Goal: Information Seeking & Learning: Learn about a topic

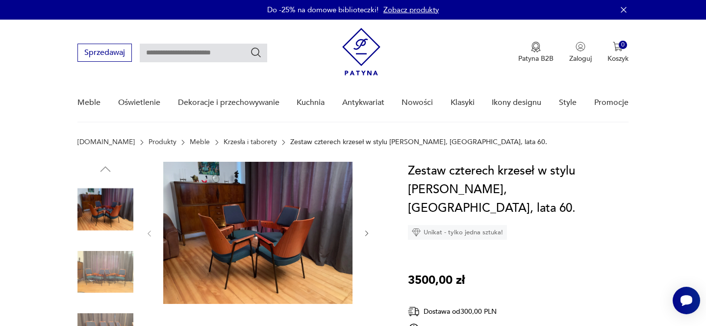
click at [190, 140] on link "Meble" at bounding box center [200, 142] width 20 height 8
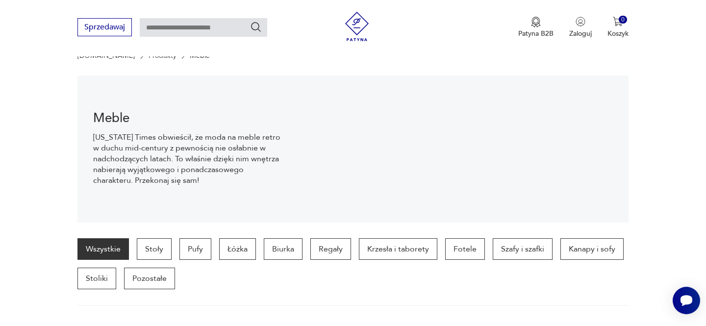
scroll to position [88, 0]
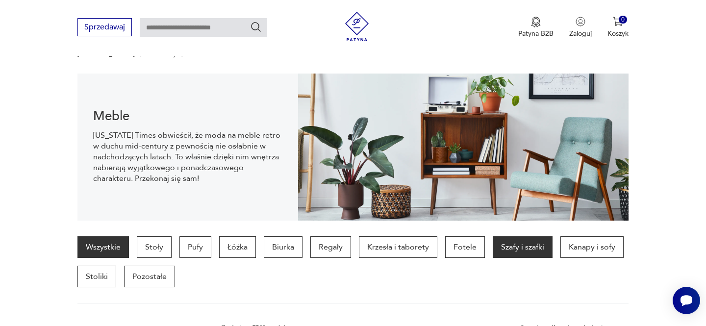
click at [528, 248] on p "Szafy i szafki" at bounding box center [523, 247] width 60 height 22
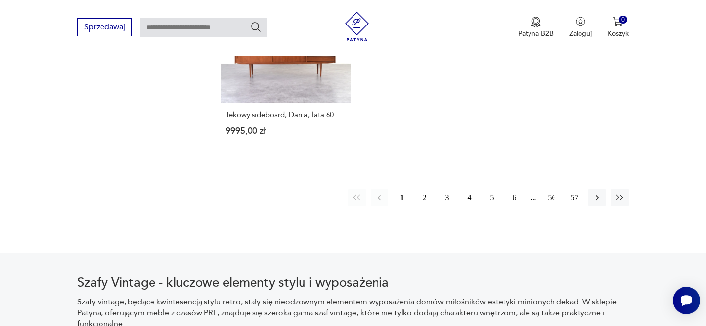
scroll to position [1525, 0]
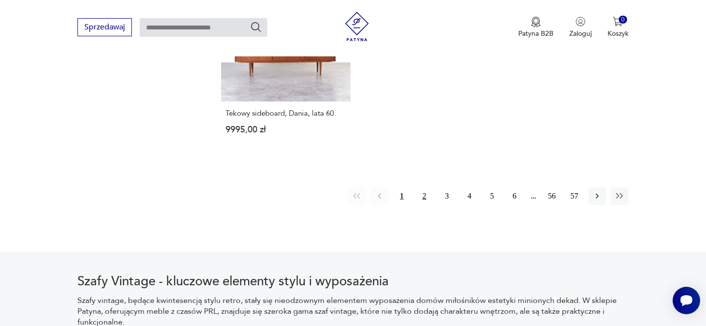
click at [425, 187] on button "2" at bounding box center [425, 196] width 18 height 18
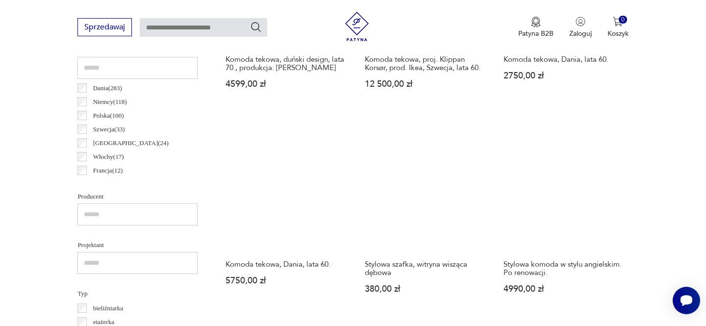
scroll to position [531, 0]
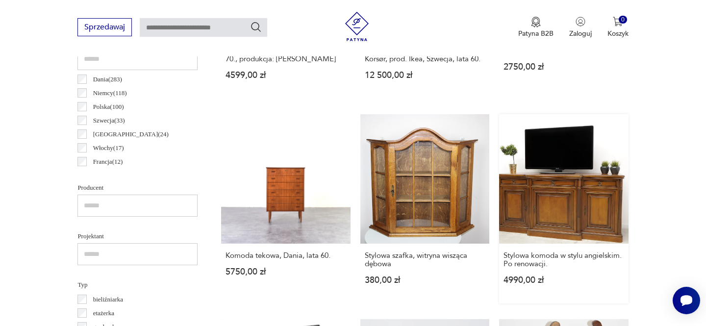
click at [567, 193] on link "Stylowa komoda w stylu angielskim. Po renowacji. 4990,00 zł" at bounding box center [563, 208] width 129 height 189
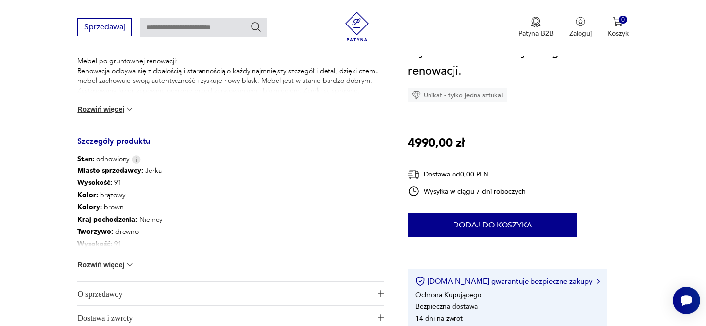
scroll to position [463, 0]
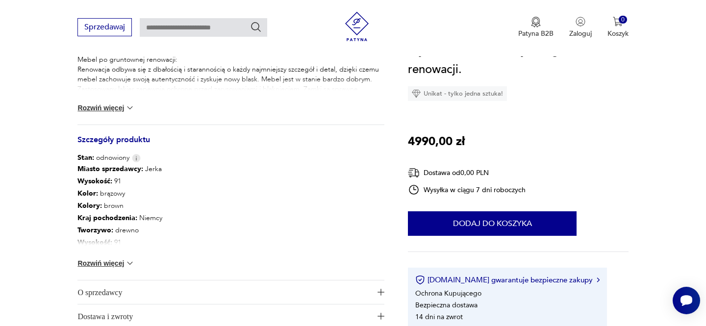
click at [118, 264] on button "Rozwiń więcej" at bounding box center [105, 263] width 57 height 10
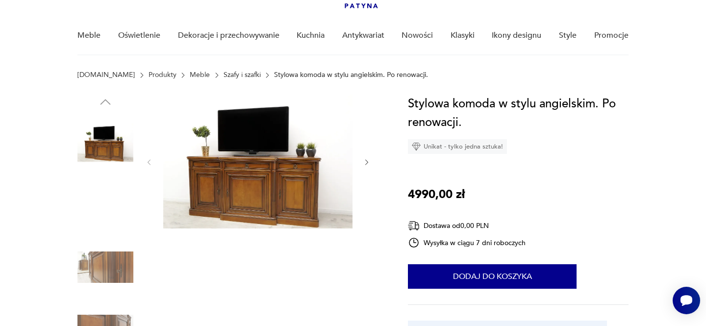
scroll to position [68, 0]
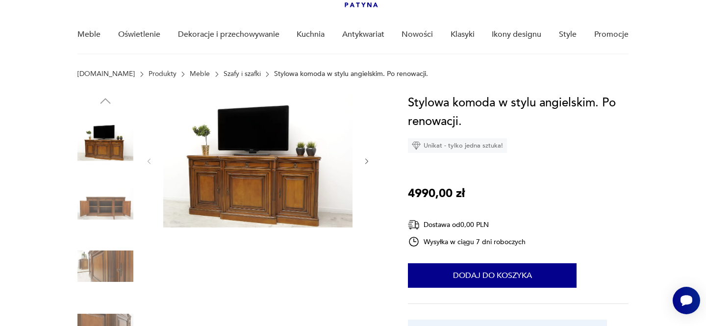
click at [245, 181] on img at bounding box center [257, 161] width 189 height 134
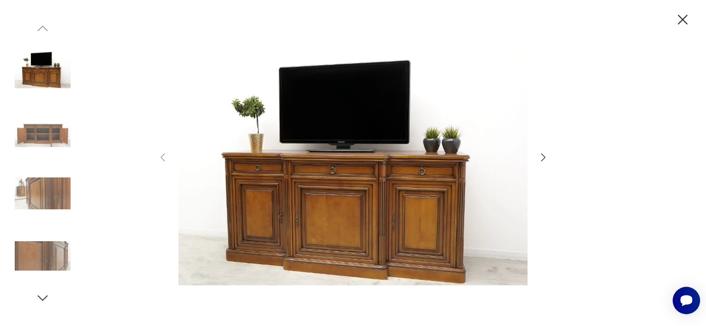
click at [543, 155] on icon "button" at bounding box center [543, 157] width 4 height 8
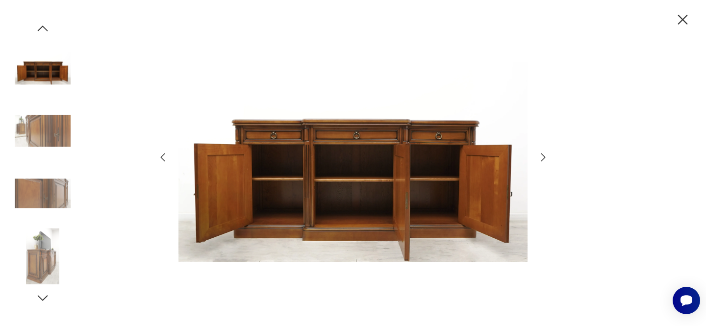
click at [543, 155] on icon "button" at bounding box center [543, 157] width 4 height 8
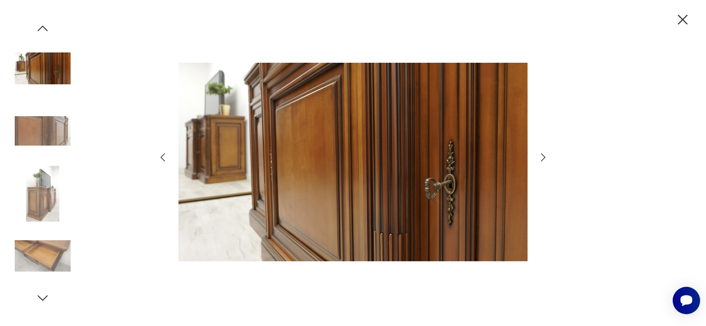
click at [543, 155] on icon "button" at bounding box center [543, 157] width 4 height 8
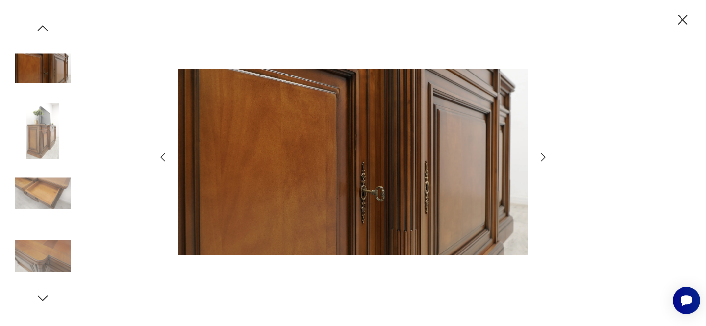
click at [543, 155] on icon "button" at bounding box center [543, 157] width 4 height 8
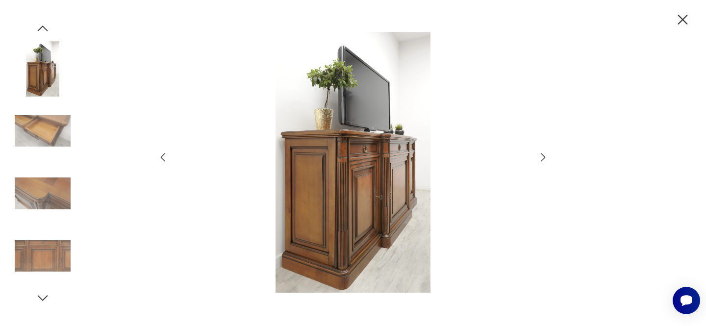
click at [543, 155] on icon "button" at bounding box center [543, 157] width 4 height 8
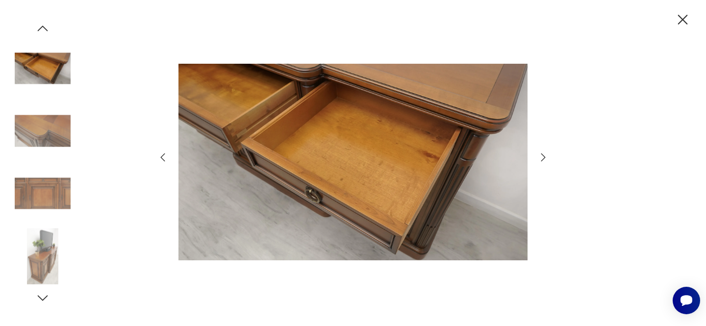
click at [543, 155] on icon "button" at bounding box center [543, 157] width 4 height 8
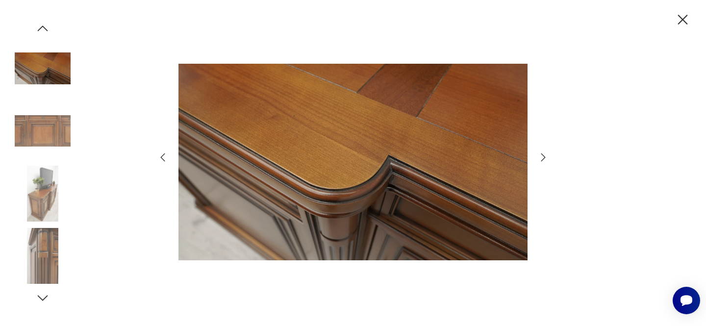
click at [543, 155] on icon "button" at bounding box center [543, 157] width 4 height 8
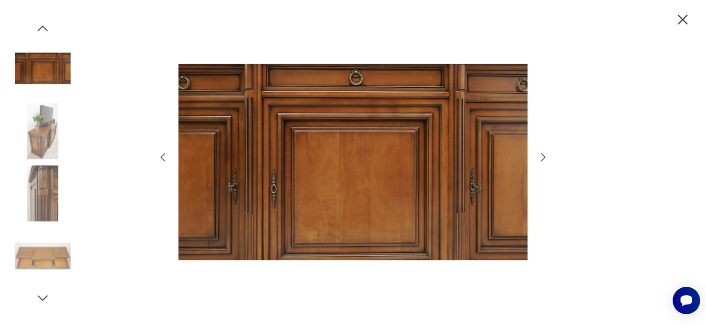
click at [543, 155] on icon "button" at bounding box center [543, 157] width 4 height 8
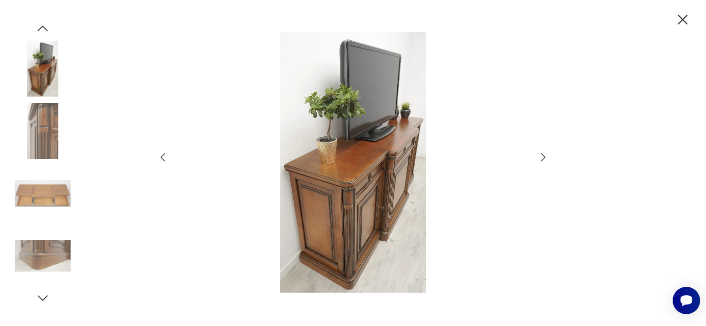
click at [543, 155] on icon "button" at bounding box center [543, 157] width 4 height 8
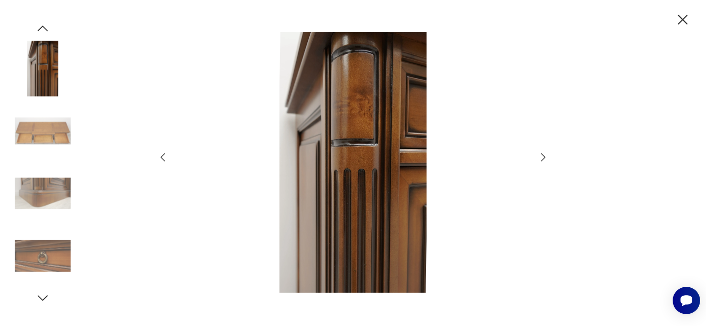
click at [543, 155] on icon "button" at bounding box center [543, 157] width 4 height 8
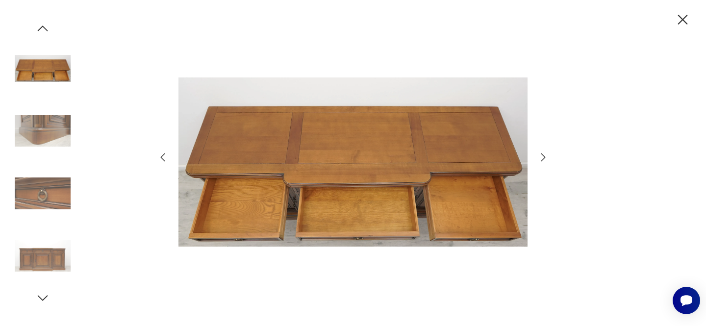
click at [543, 155] on icon "button" at bounding box center [543, 157] width 4 height 8
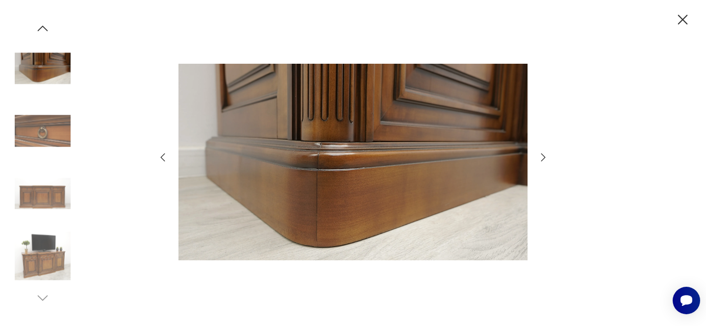
click at [683, 18] on icon "button" at bounding box center [683, 20] width 10 height 10
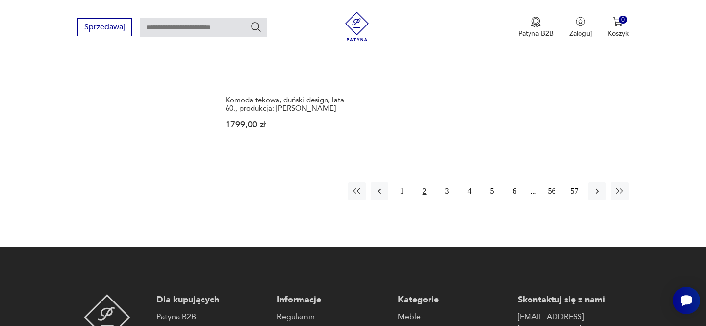
scroll to position [1539, 0]
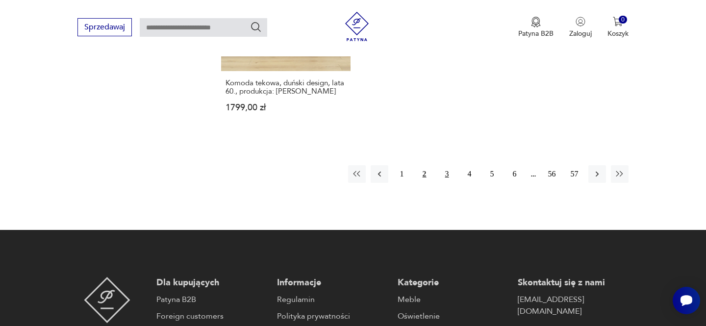
click at [447, 165] on button "3" at bounding box center [447, 174] width 18 height 18
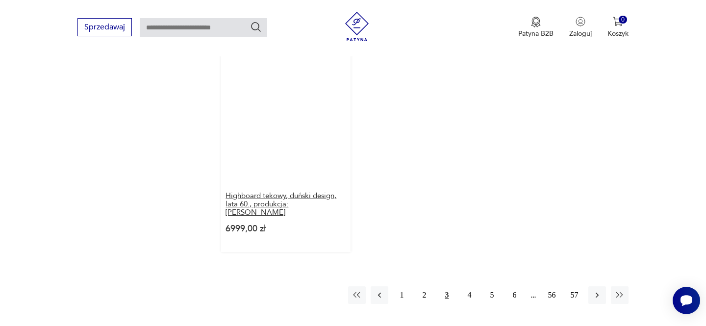
scroll to position [1468, 0]
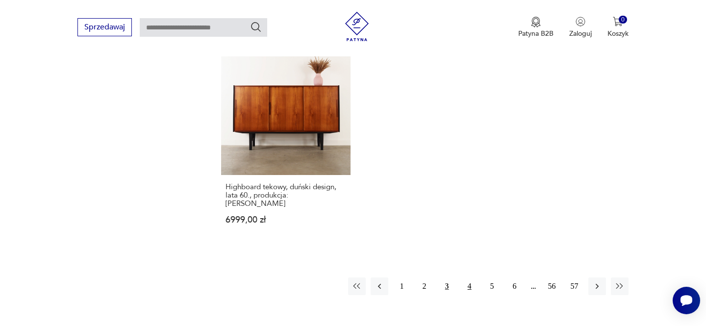
click at [470, 277] on button "4" at bounding box center [470, 286] width 18 height 18
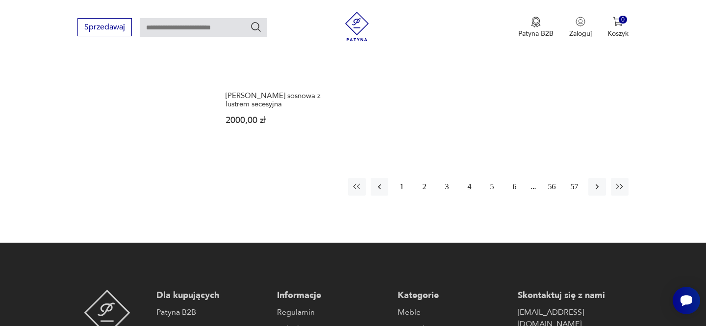
scroll to position [1544, 0]
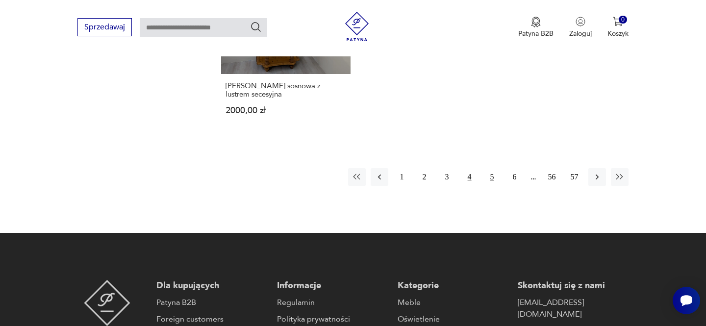
click at [491, 168] on button "5" at bounding box center [492, 177] width 18 height 18
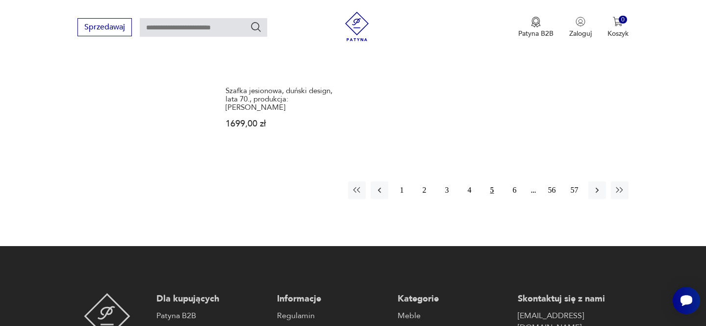
scroll to position [1541, 0]
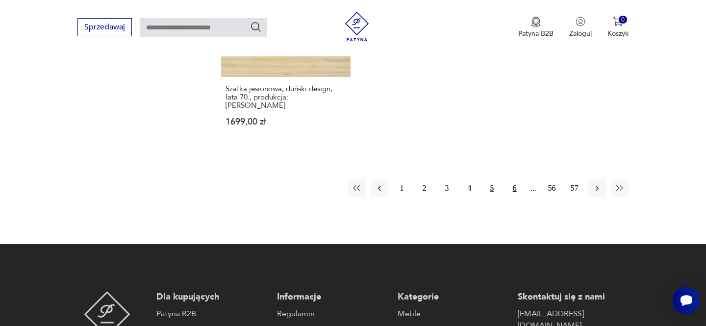
click at [516, 179] on button "6" at bounding box center [515, 188] width 18 height 18
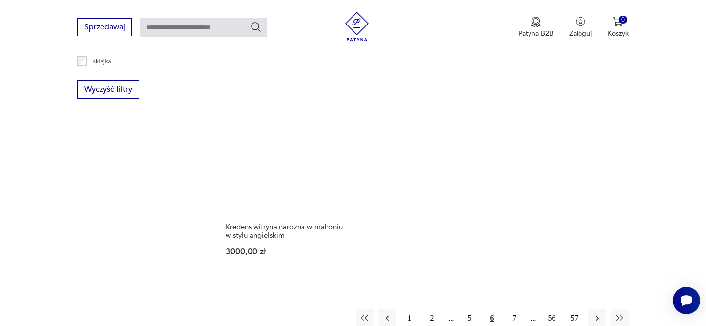
scroll to position [1405, 0]
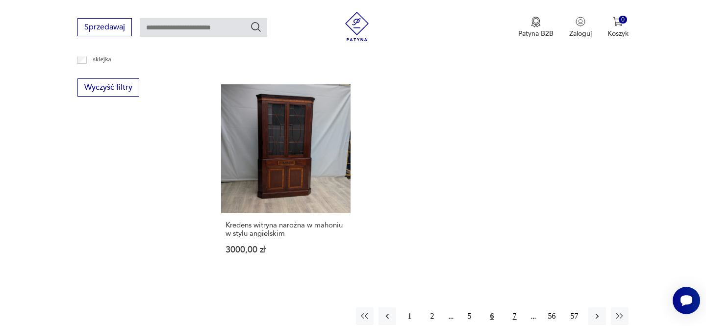
click at [515, 307] on button "7" at bounding box center [515, 316] width 18 height 18
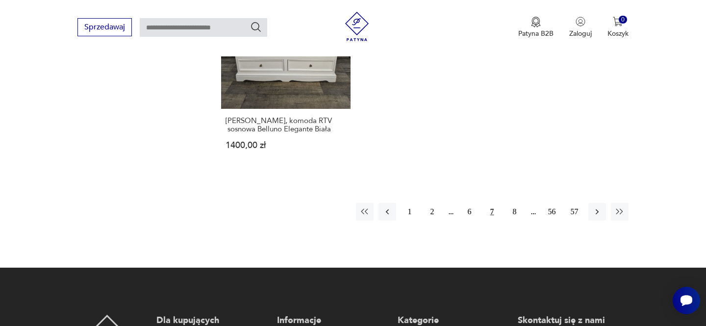
scroll to position [1548, 0]
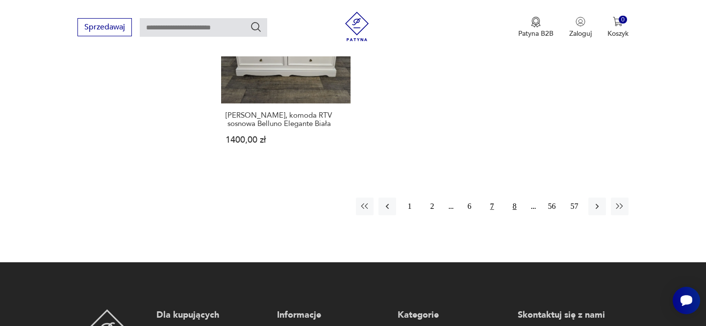
click at [517, 198] on button "8" at bounding box center [515, 207] width 18 height 18
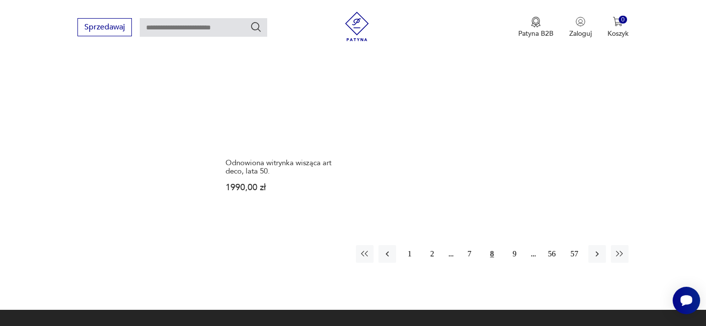
scroll to position [1477, 0]
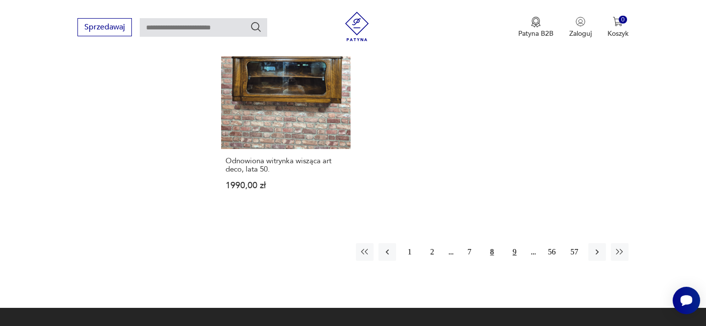
click at [515, 243] on button "9" at bounding box center [515, 252] width 18 height 18
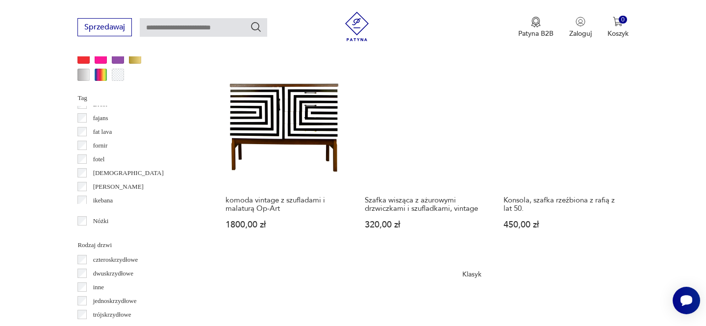
scroll to position [1006, 0]
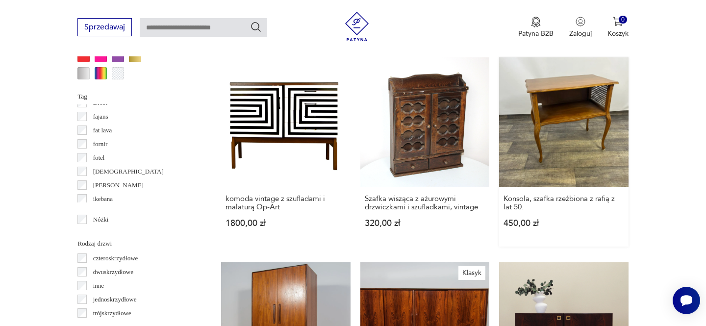
click at [575, 93] on link "Konsola, szafka rzeźbiona z rafią z lat 50. 450,00 zł" at bounding box center [563, 151] width 129 height 189
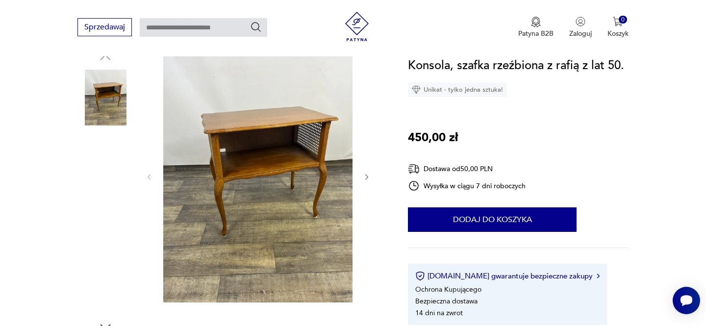
scroll to position [112, 0]
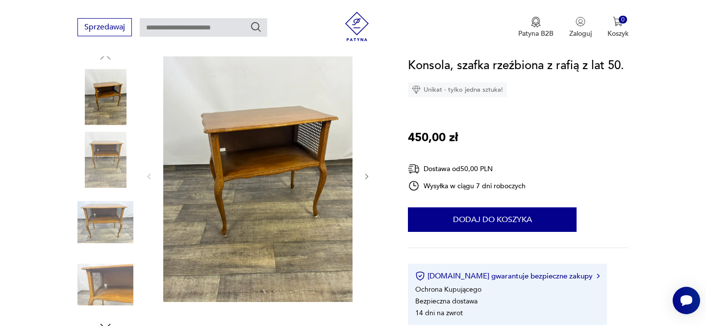
click at [265, 162] on img at bounding box center [257, 176] width 189 height 252
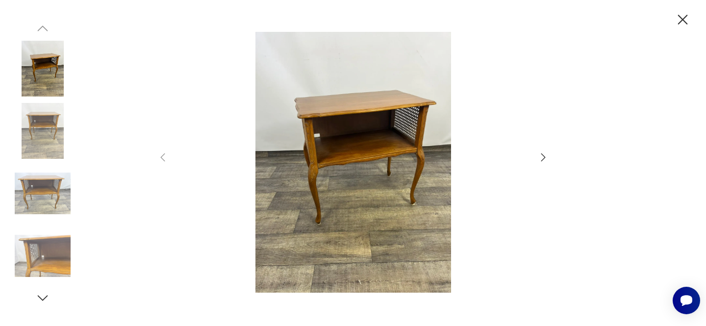
click at [544, 155] on icon "button" at bounding box center [543, 157] width 12 height 12
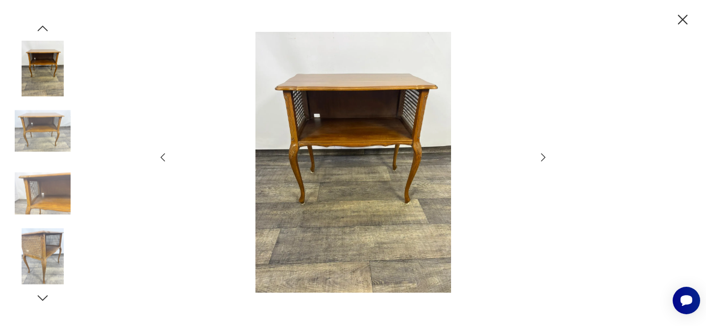
click at [544, 155] on icon "button" at bounding box center [543, 157] width 4 height 8
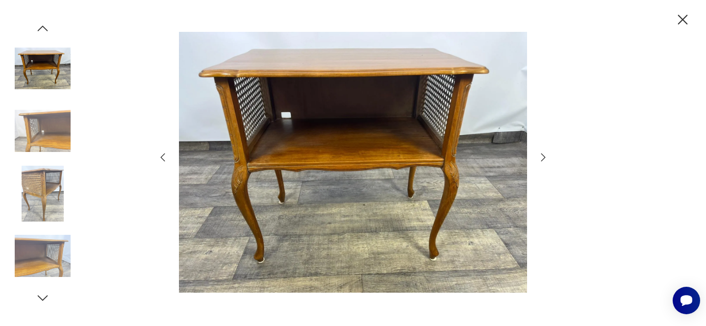
click at [546, 157] on icon "button" at bounding box center [543, 157] width 12 height 12
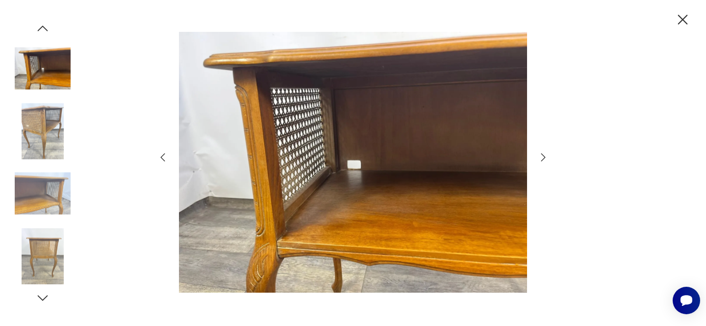
click at [546, 157] on icon "button" at bounding box center [543, 157] width 12 height 12
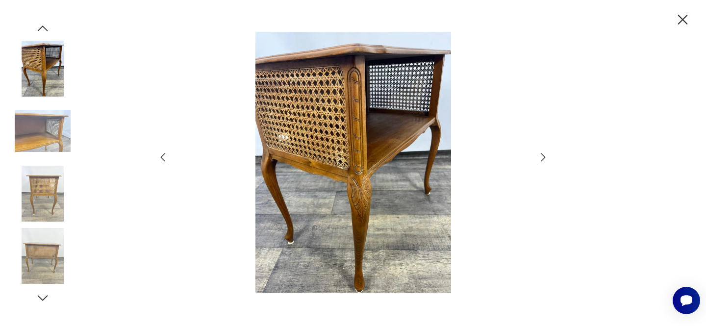
click at [684, 19] on icon "button" at bounding box center [683, 20] width 10 height 10
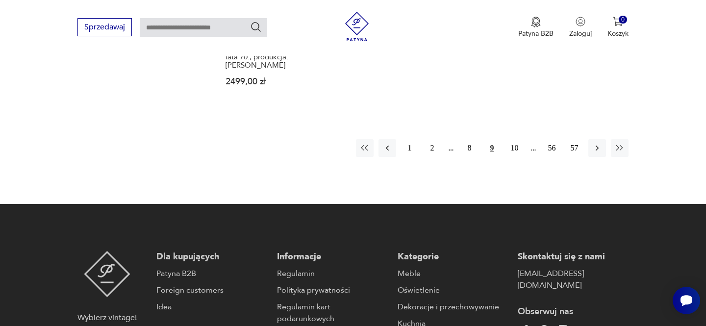
scroll to position [1596, 0]
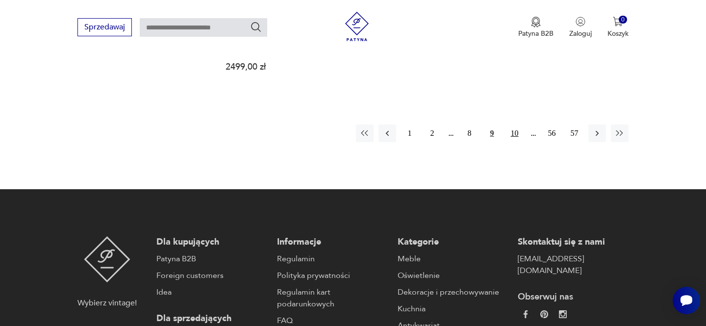
click at [516, 125] on button "10" at bounding box center [515, 134] width 18 height 18
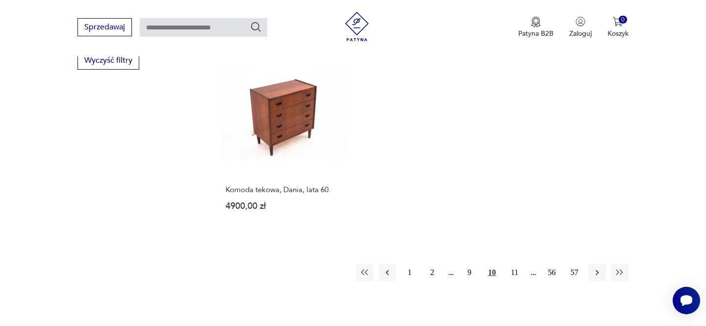
scroll to position [1432, 0]
click at [514, 263] on button "11" at bounding box center [515, 272] width 18 height 18
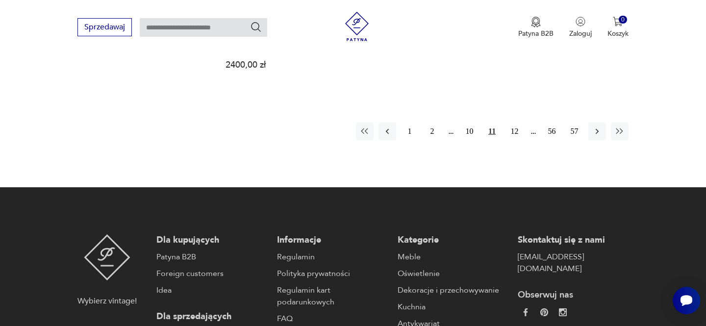
scroll to position [1591, 0]
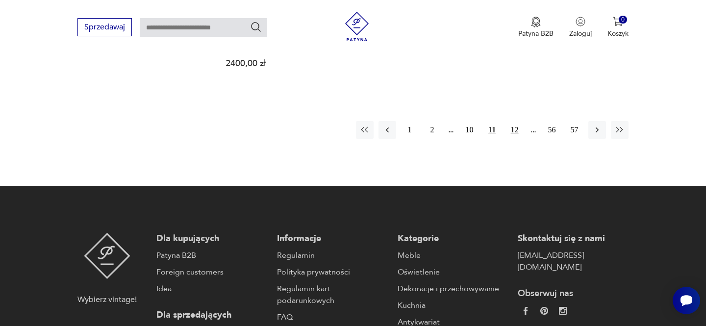
click at [516, 121] on button "12" at bounding box center [515, 130] width 18 height 18
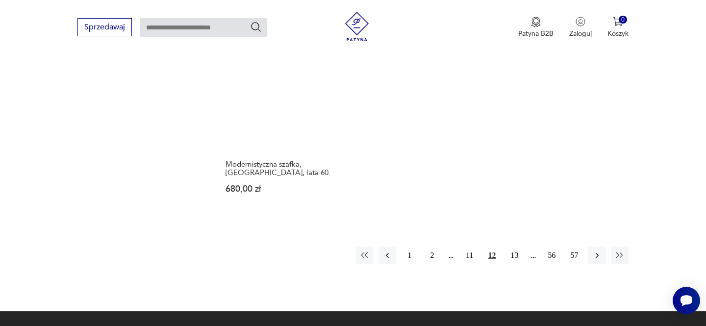
scroll to position [1523, 0]
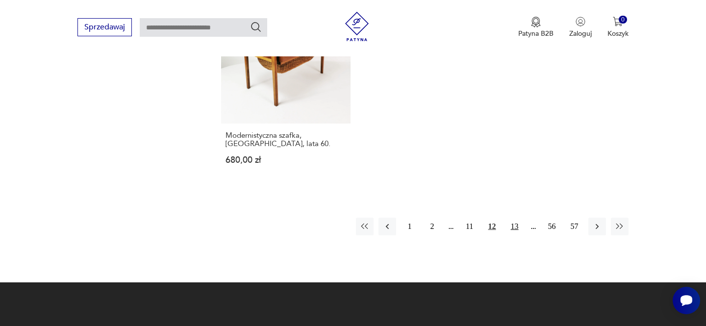
click at [515, 218] on button "13" at bounding box center [515, 227] width 18 height 18
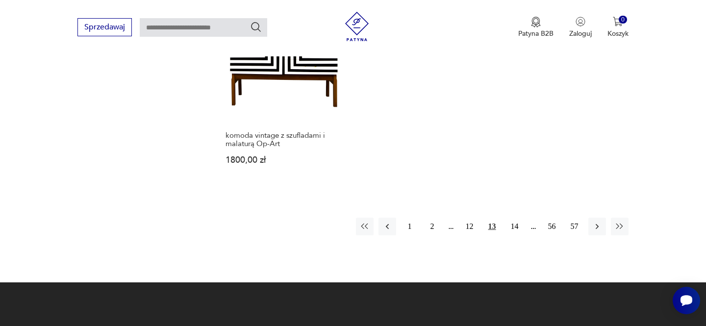
scroll to position [1532, 0]
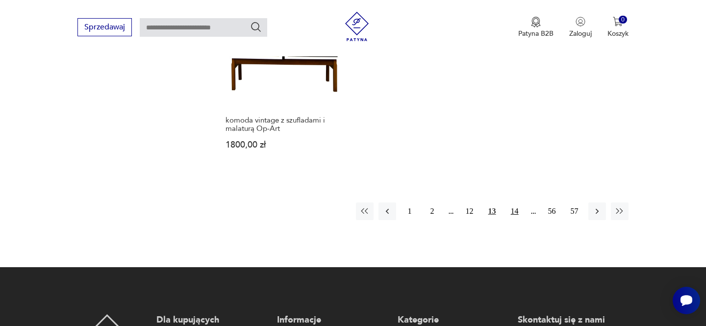
click at [513, 202] on button "14" at bounding box center [515, 211] width 18 height 18
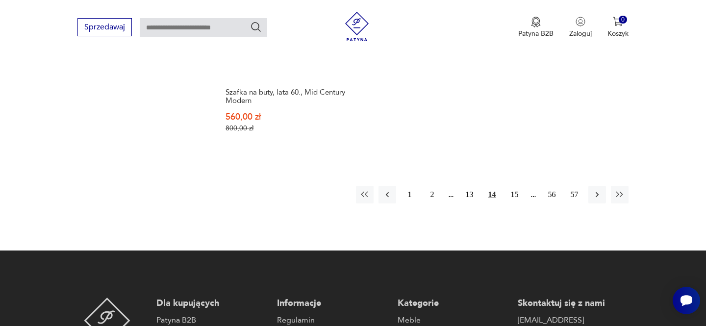
scroll to position [1533, 0]
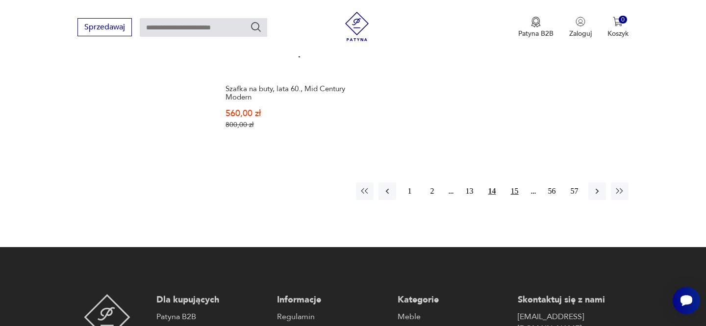
click at [515, 182] on button "15" at bounding box center [515, 191] width 18 height 18
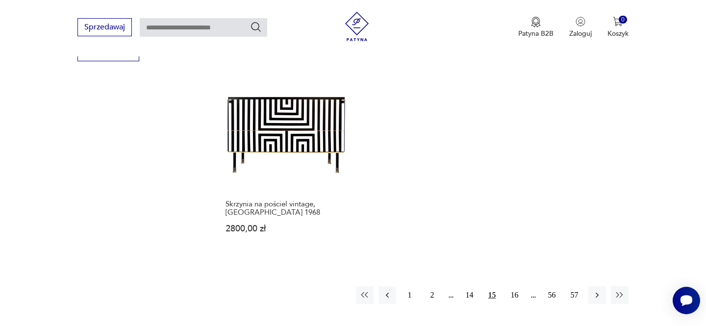
scroll to position [1443, 0]
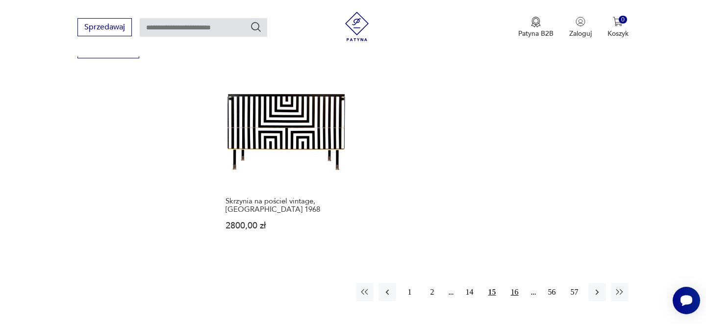
click at [516, 283] on button "16" at bounding box center [515, 292] width 18 height 18
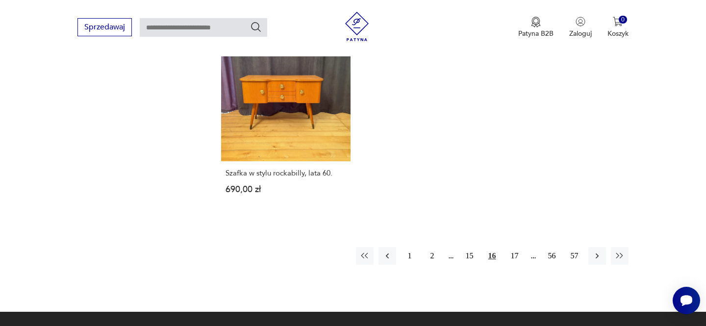
scroll to position [1492, 0]
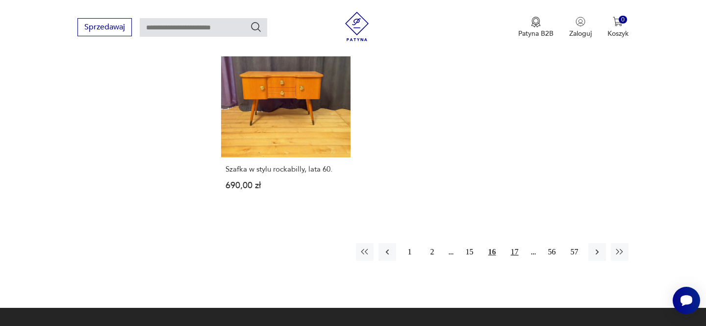
click at [517, 248] on button "17" at bounding box center [515, 252] width 18 height 18
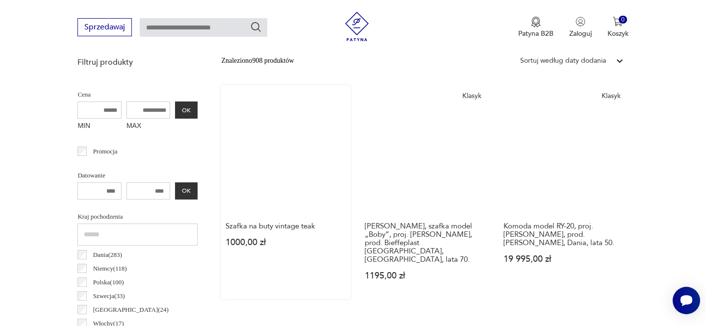
scroll to position [357, 0]
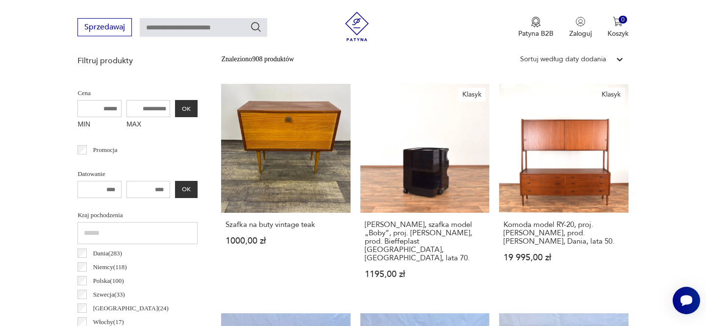
click at [164, 188] on input "number" at bounding box center [148, 189] width 44 height 17
type input "****"
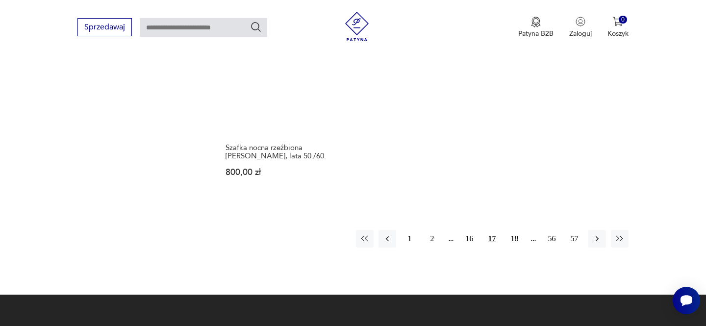
scroll to position [1495, 0]
